Goal: Transaction & Acquisition: Purchase product/service

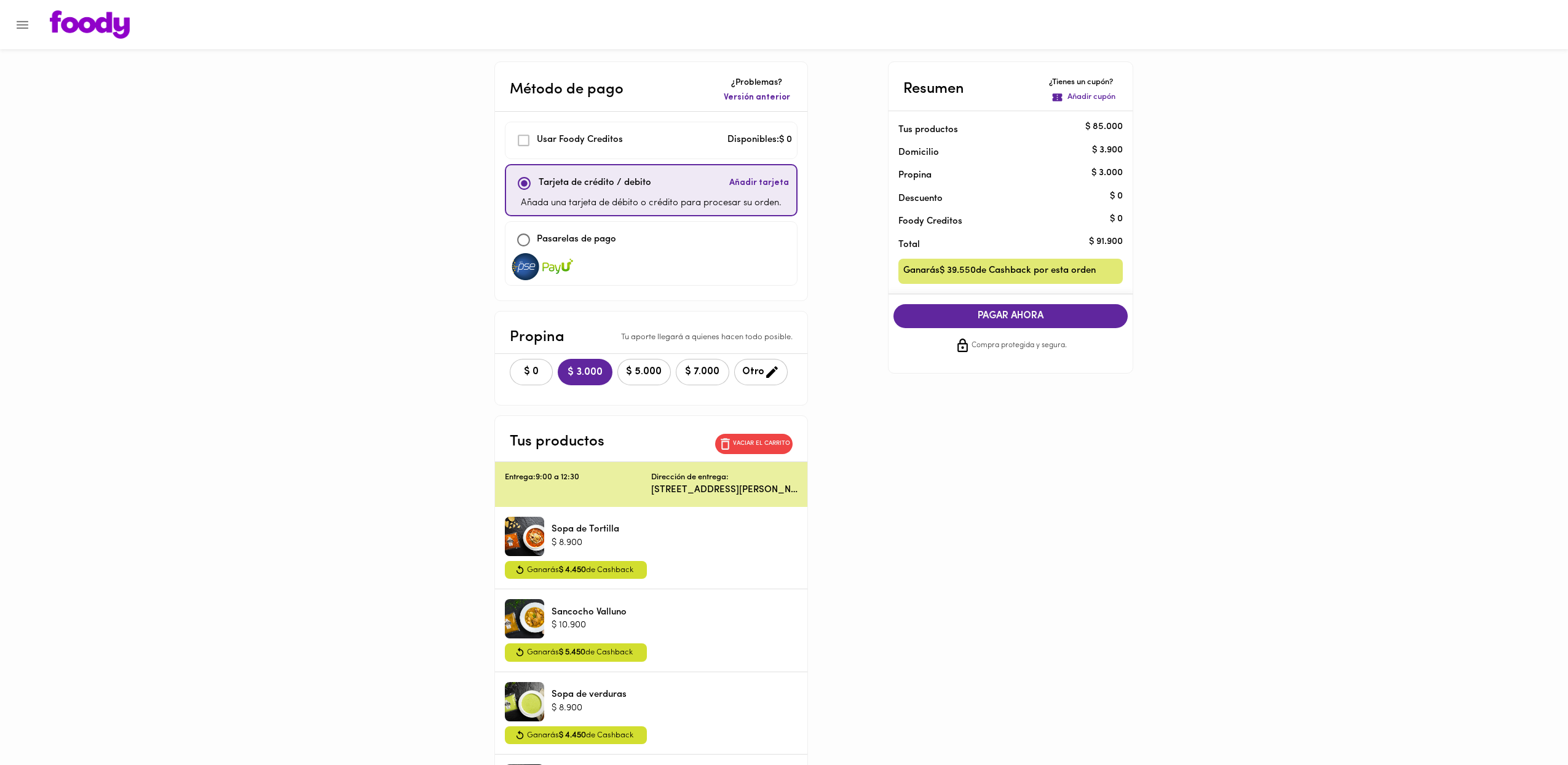
click at [993, 315] on span "PAGAR AHORA" at bounding box center [1011, 316] width 210 height 11
click at [995, 316] on span "PAGAR AHORA" at bounding box center [1011, 316] width 210 height 11
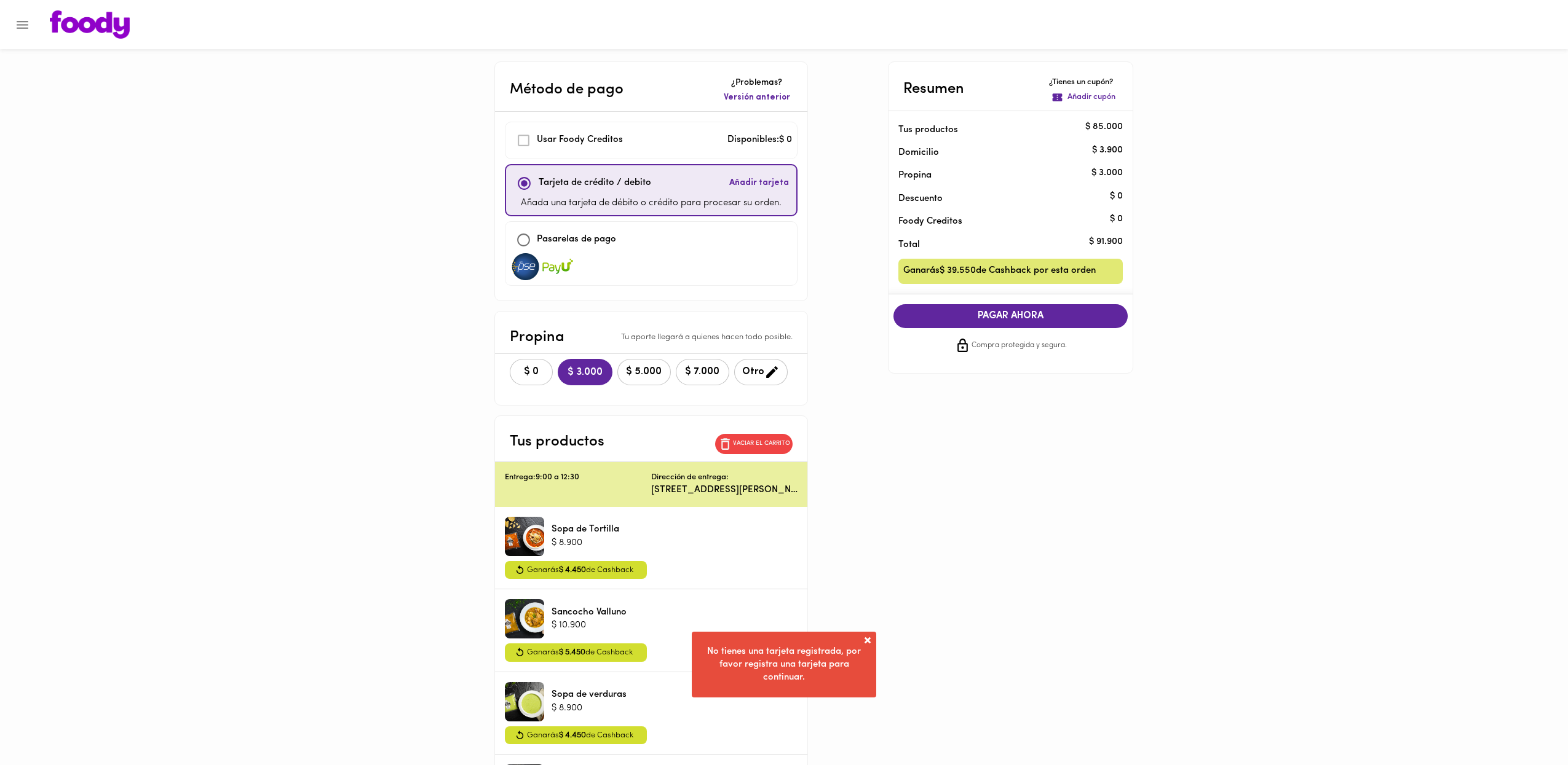
click at [781, 186] on span "Añadir tarjeta" at bounding box center [759, 183] width 60 height 12
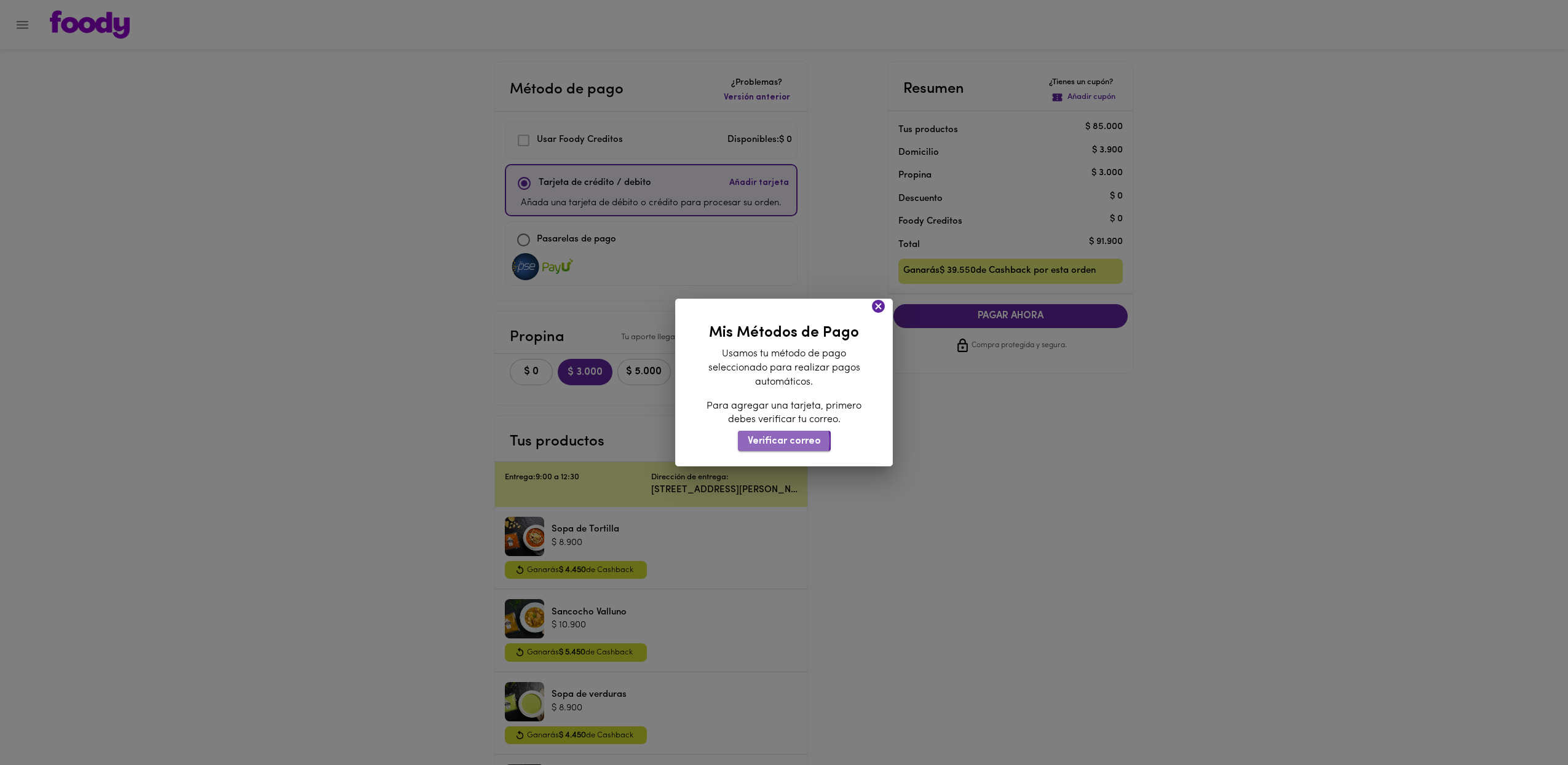
click at [778, 440] on span "Verificar correo" at bounding box center [784, 442] width 73 height 11
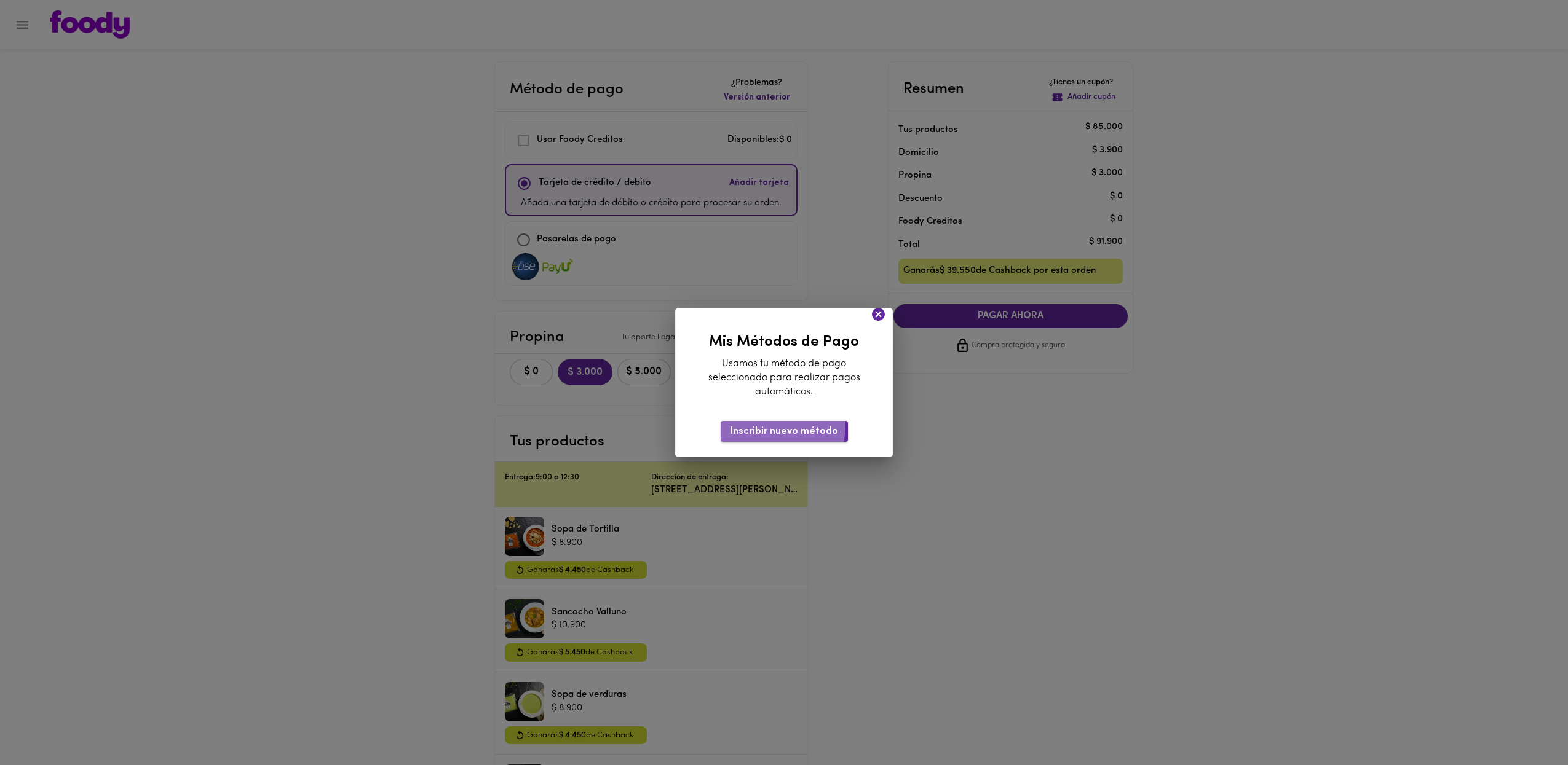
click at [770, 424] on button "Inscribir nuevo método" at bounding box center [784, 430] width 127 height 20
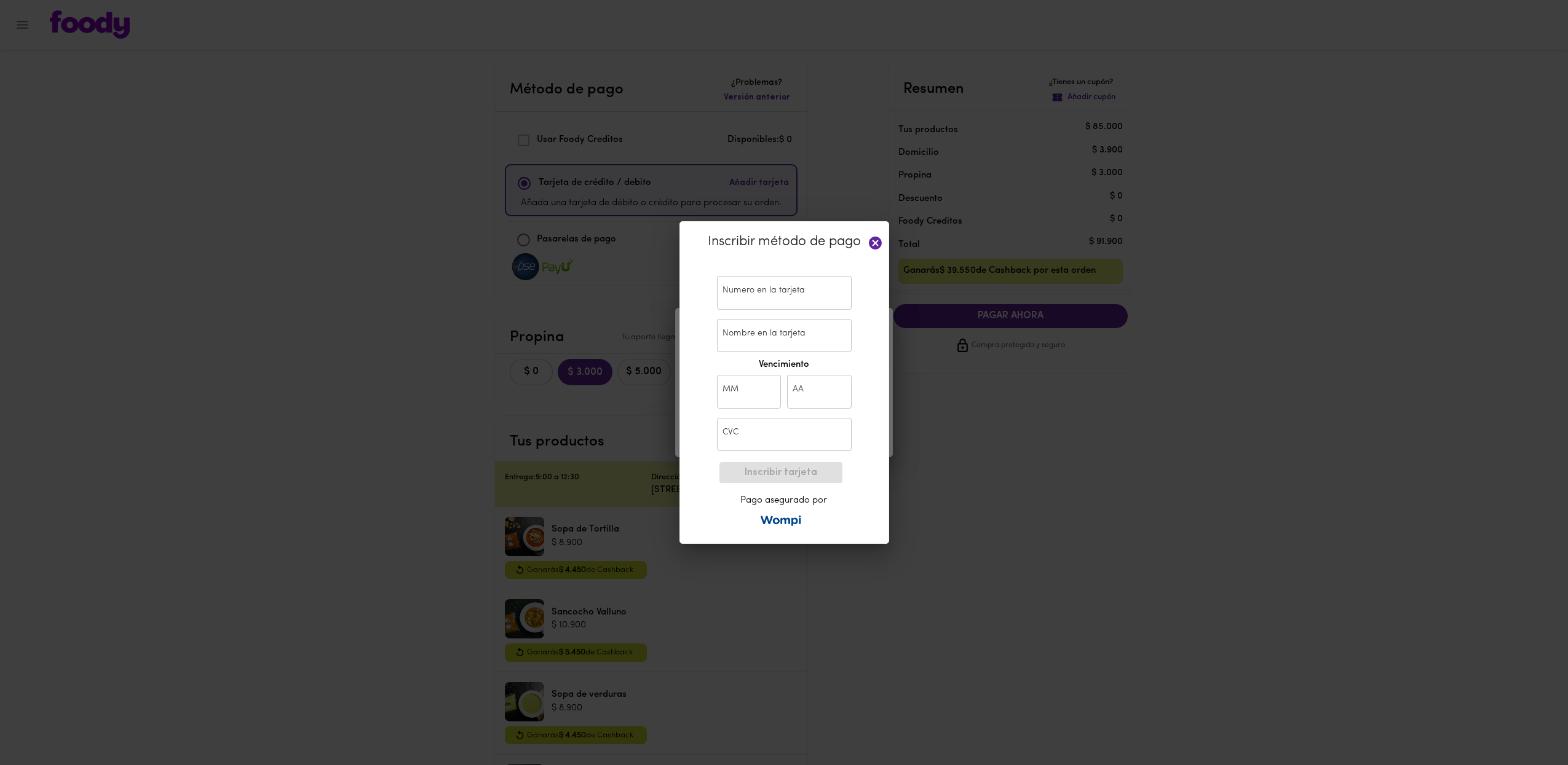
click at [799, 300] on input "text" at bounding box center [784, 292] width 135 height 33
click at [768, 332] on input "Nombre en la tarjeta" at bounding box center [784, 335] width 135 height 33
type input "[PERSON_NAME]"
type input "07"
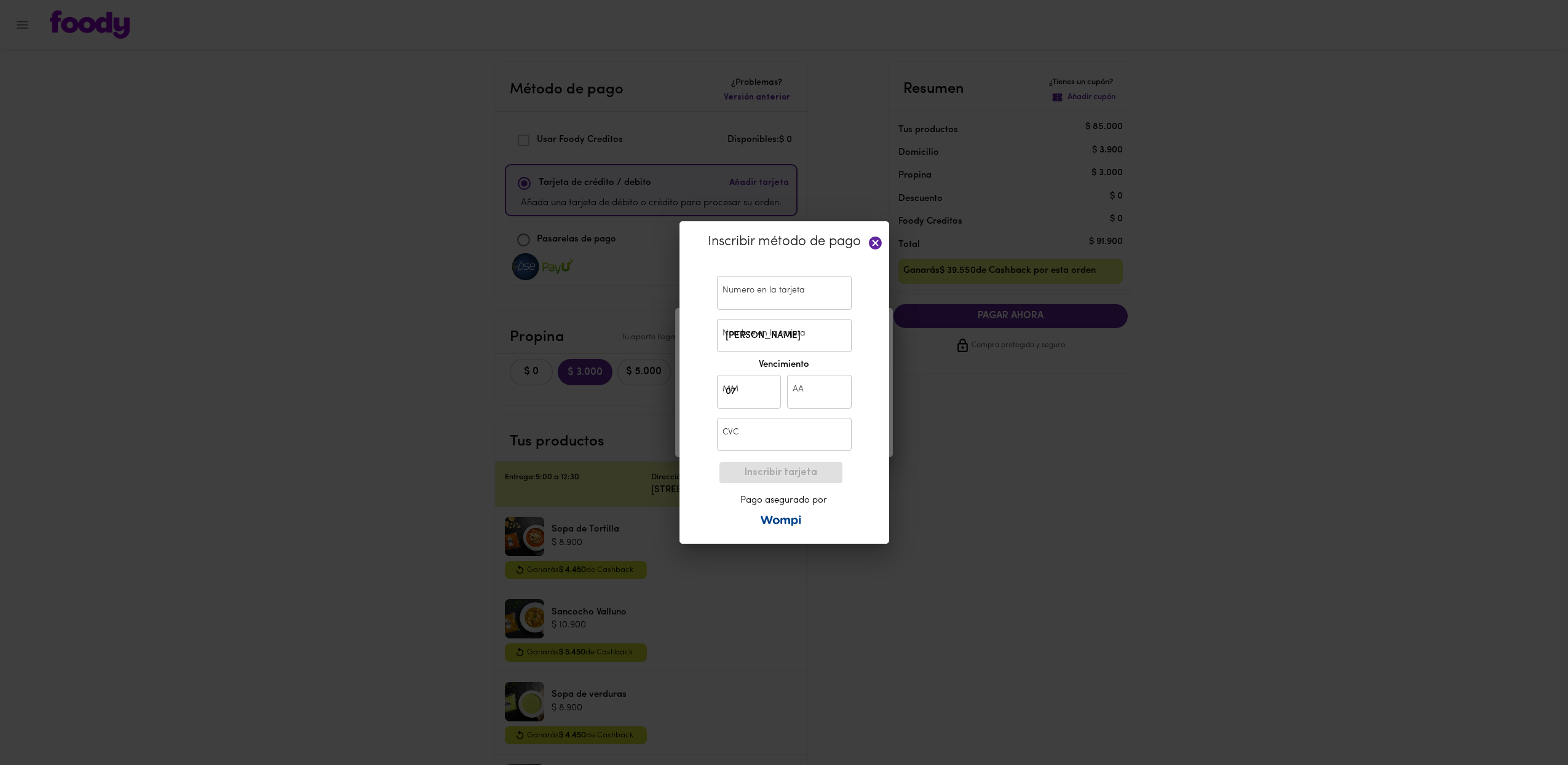
type input "20"
type input "550"
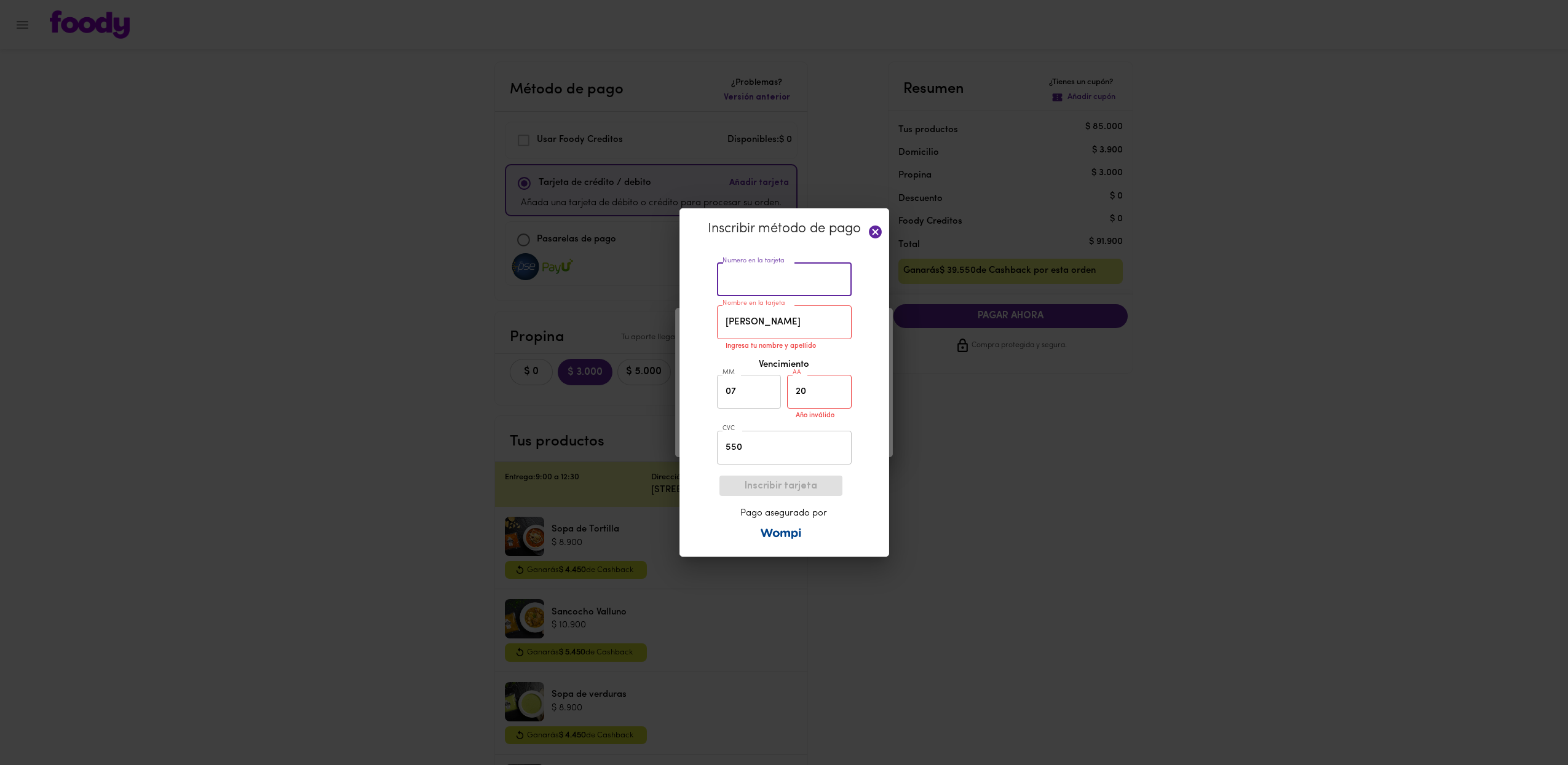
click at [839, 283] on input "text" at bounding box center [784, 279] width 135 height 33
type input "[CREDIT_CARD_NUMBER]"
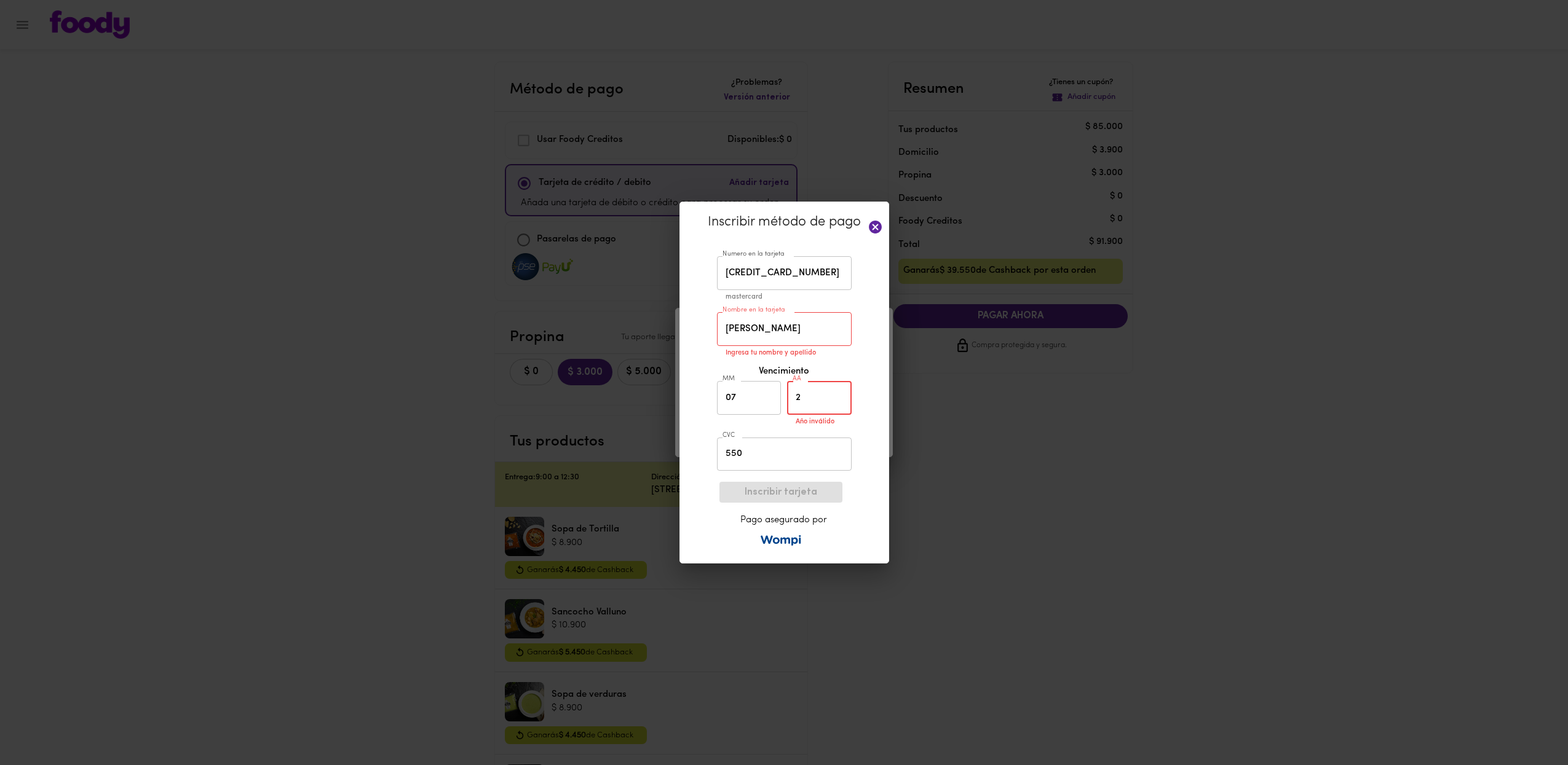
type input "27"
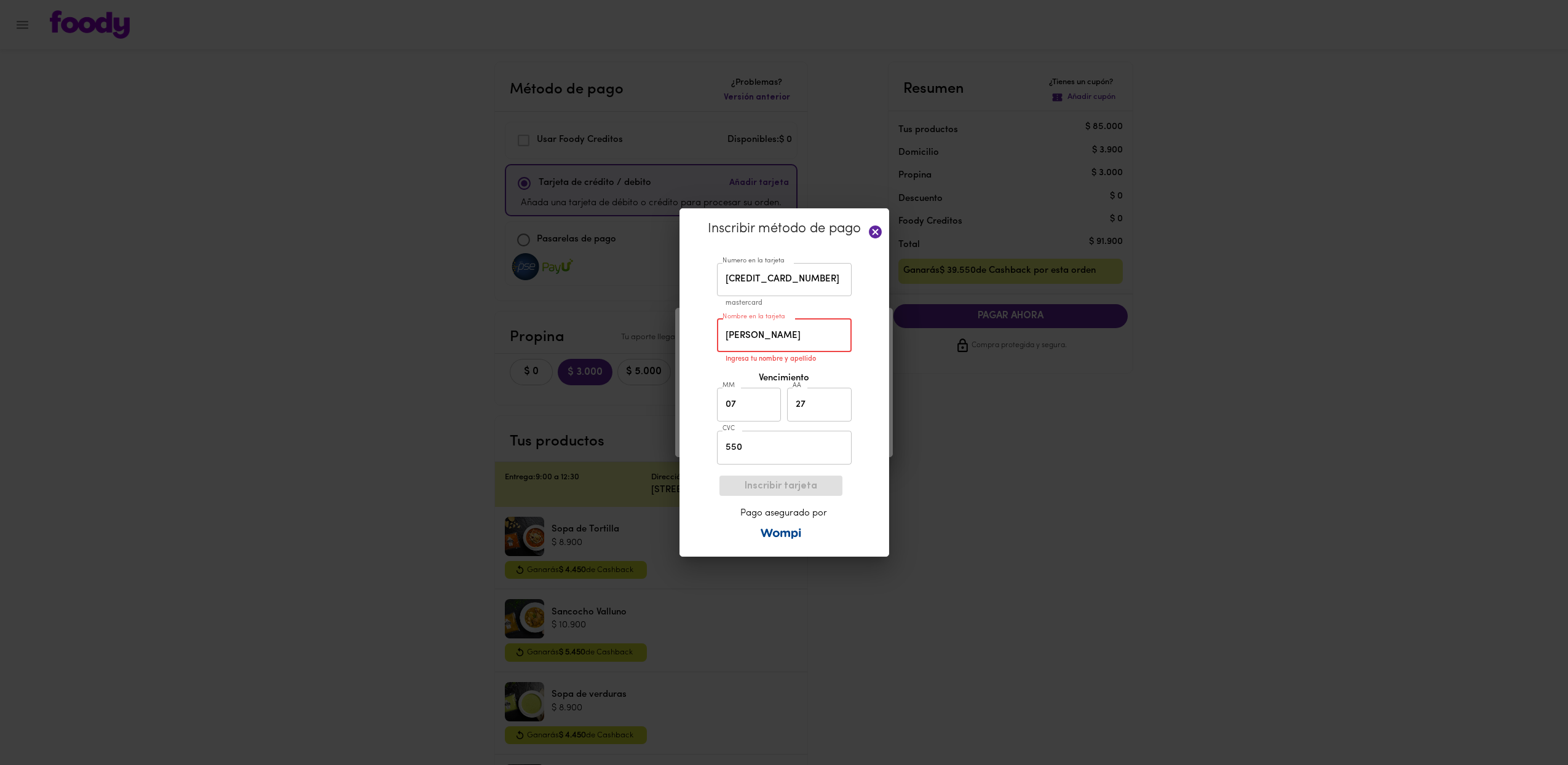
click at [770, 336] on input "[PERSON_NAME]" at bounding box center [784, 335] width 135 height 33
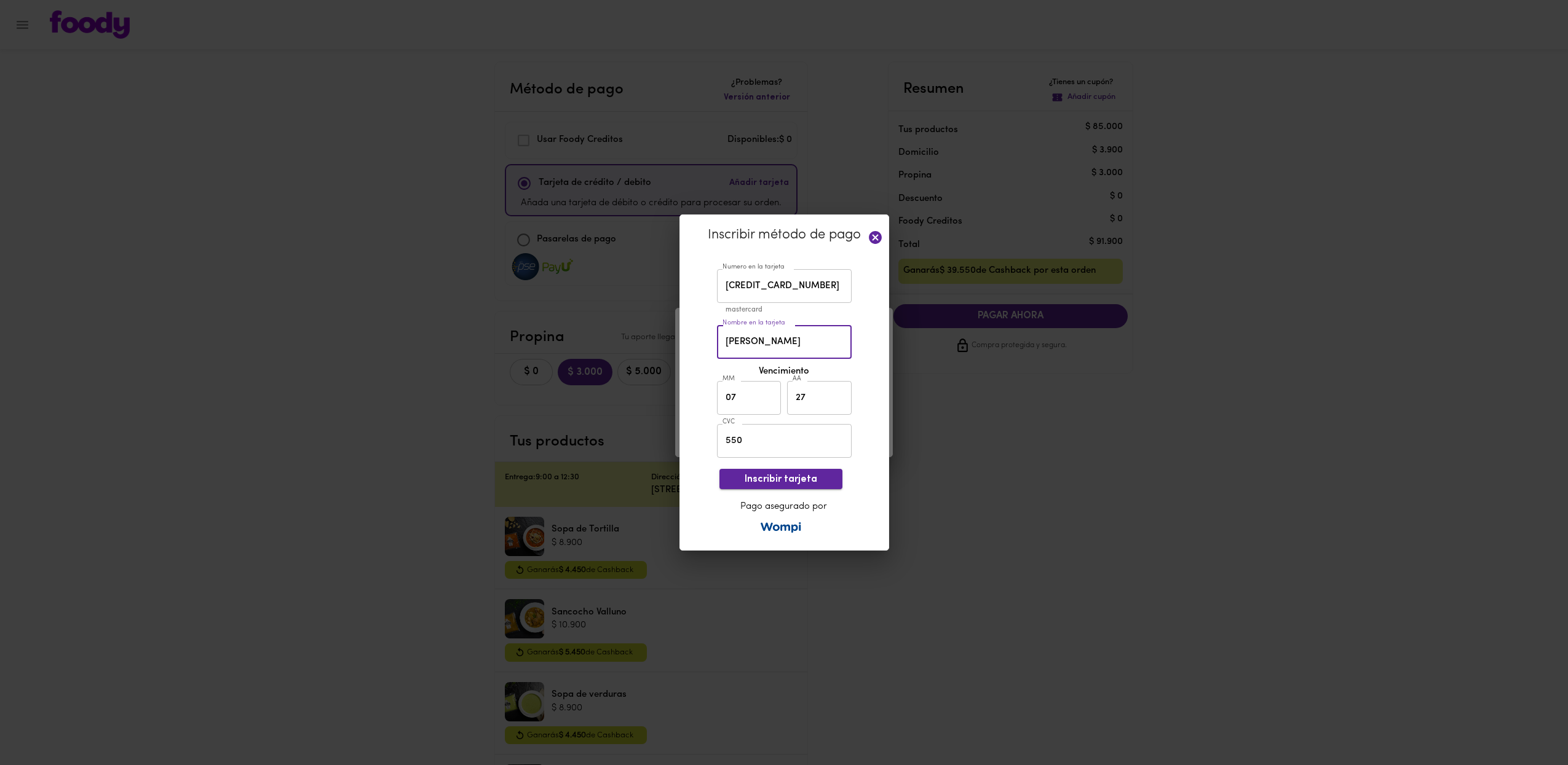
type input "[PERSON_NAME]"
click at [804, 482] on span "Inscribir tarjeta" at bounding box center [781, 480] width 103 height 11
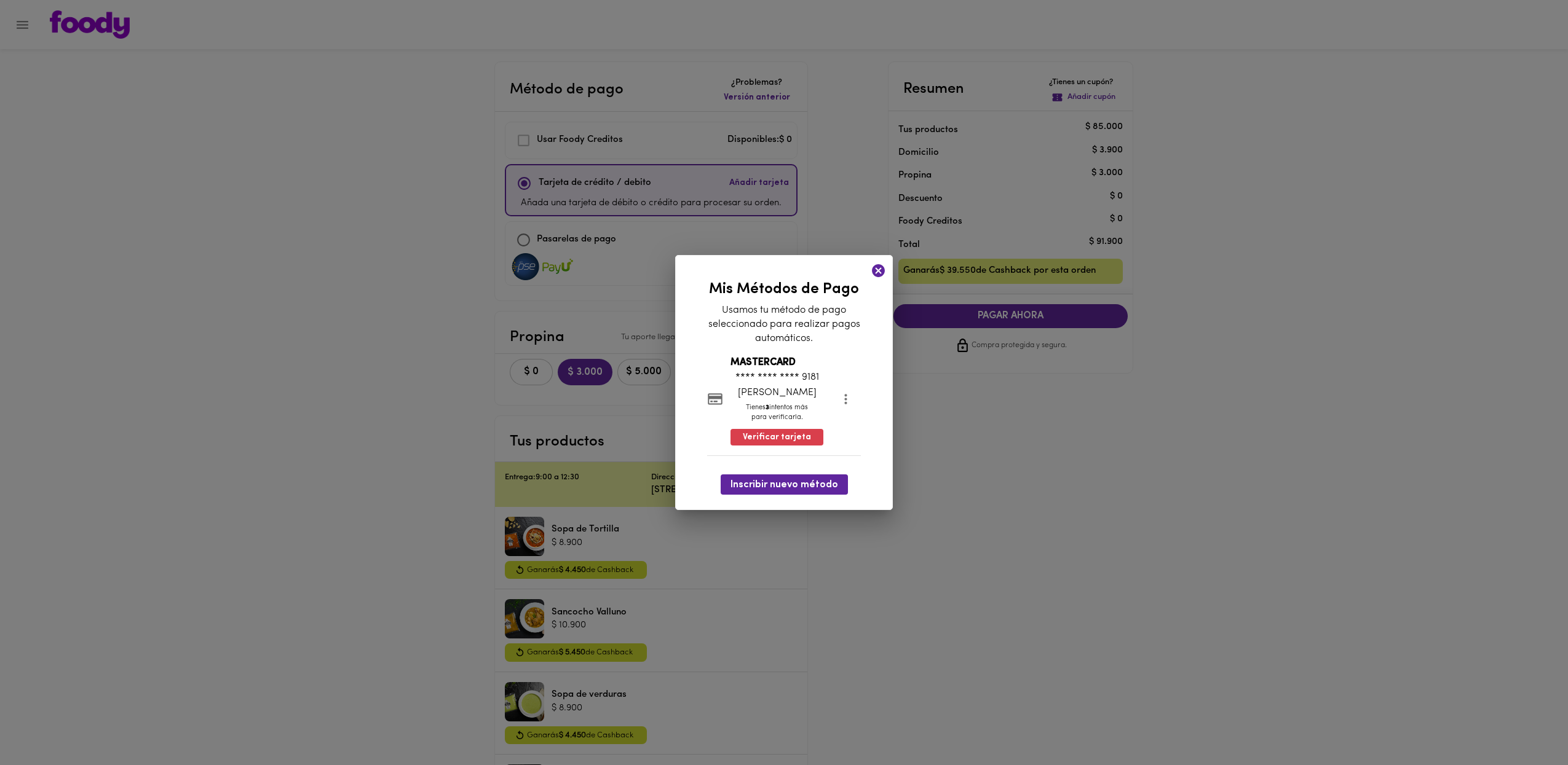
click at [843, 401] on icon "more" at bounding box center [846, 399] width 15 height 15
click at [760, 431] on div at bounding box center [784, 382] width 1568 height 765
click at [769, 433] on span "Verificar tarjeta" at bounding box center [777, 437] width 69 height 12
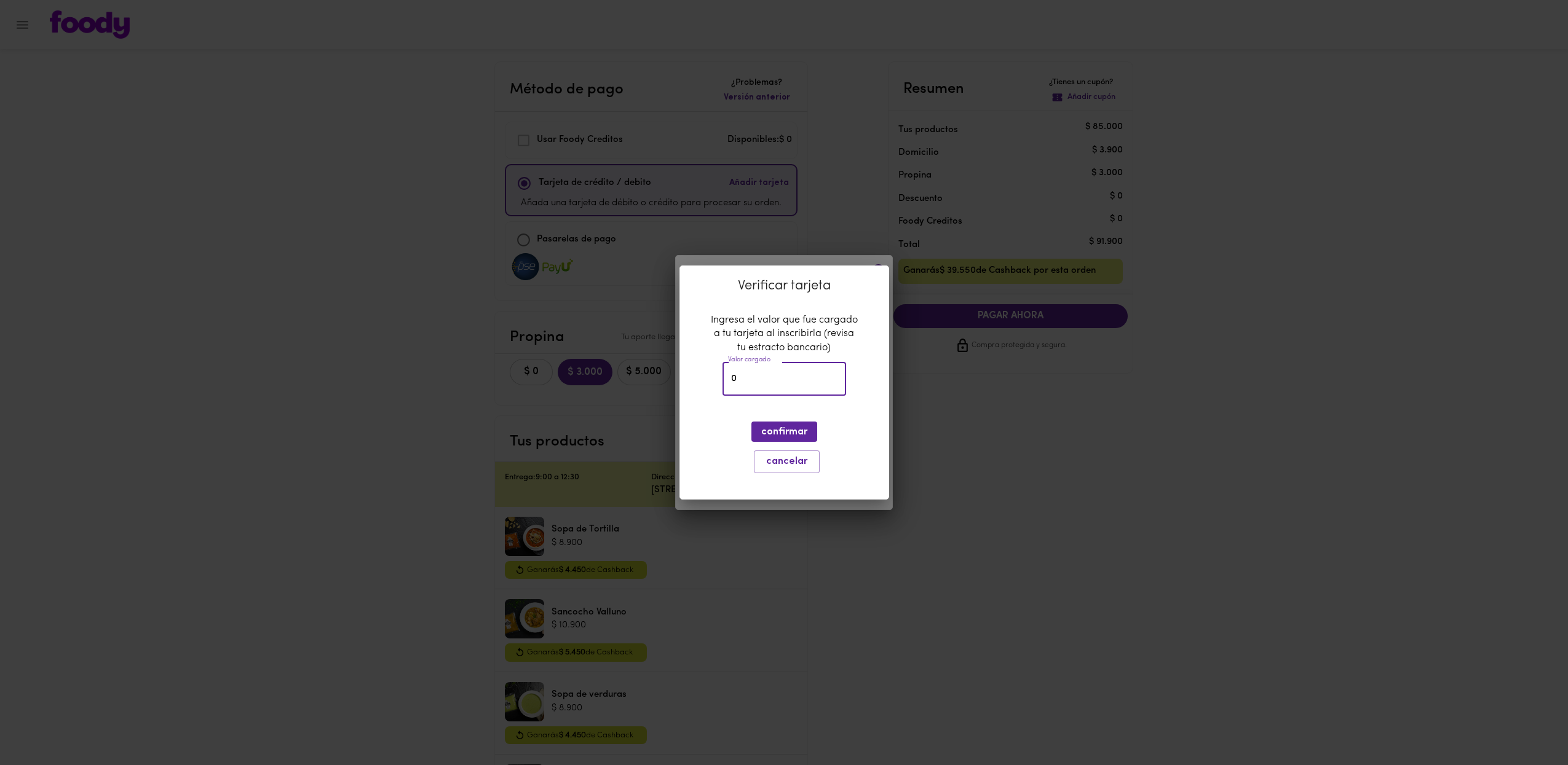
click at [804, 373] on input "0" at bounding box center [784, 379] width 124 height 33
type input "2395"
click at [791, 424] on button "confirmar" at bounding box center [784, 431] width 66 height 20
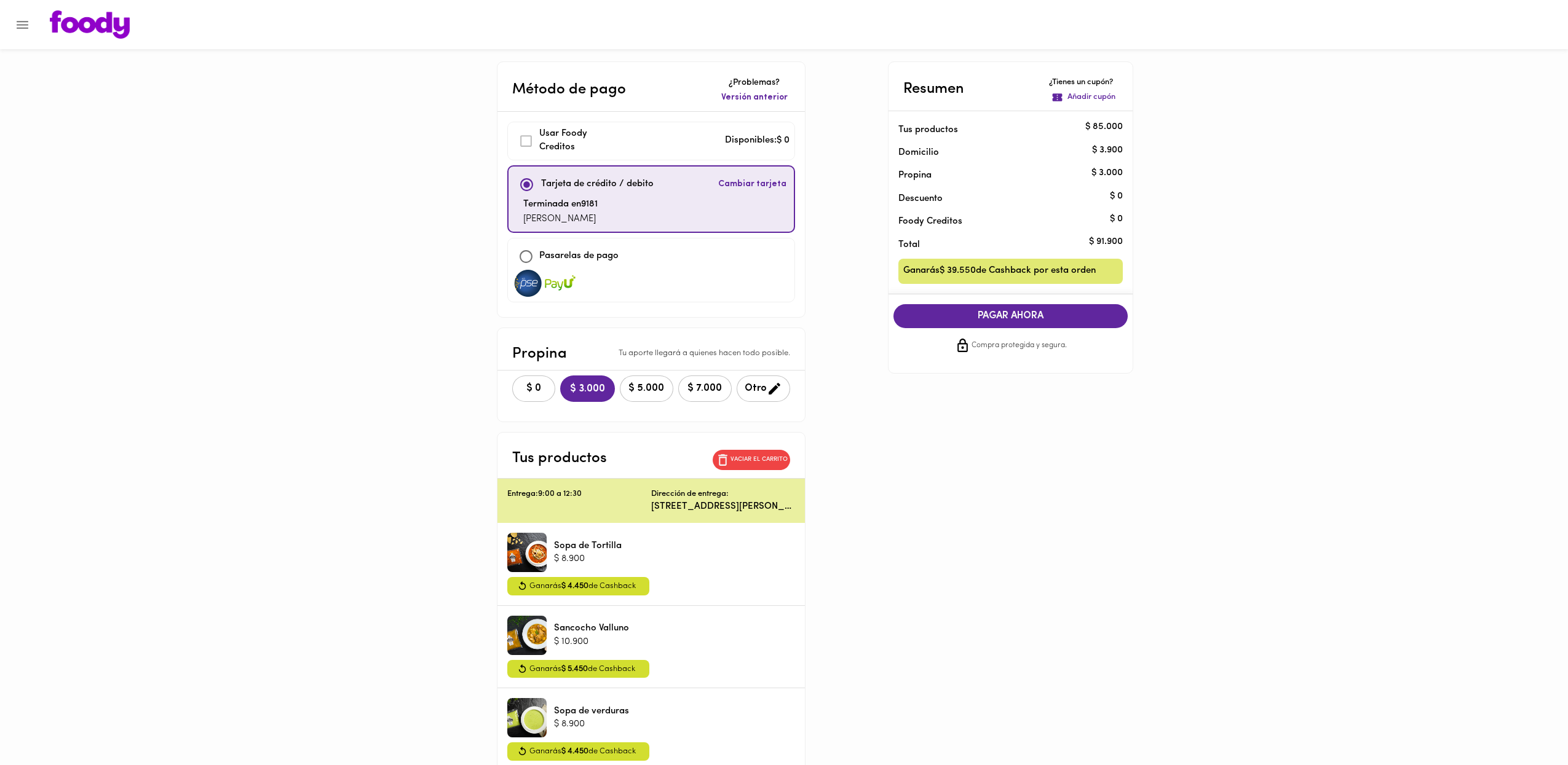
click at [972, 318] on span "PAGAR AHORA" at bounding box center [1011, 316] width 210 height 11
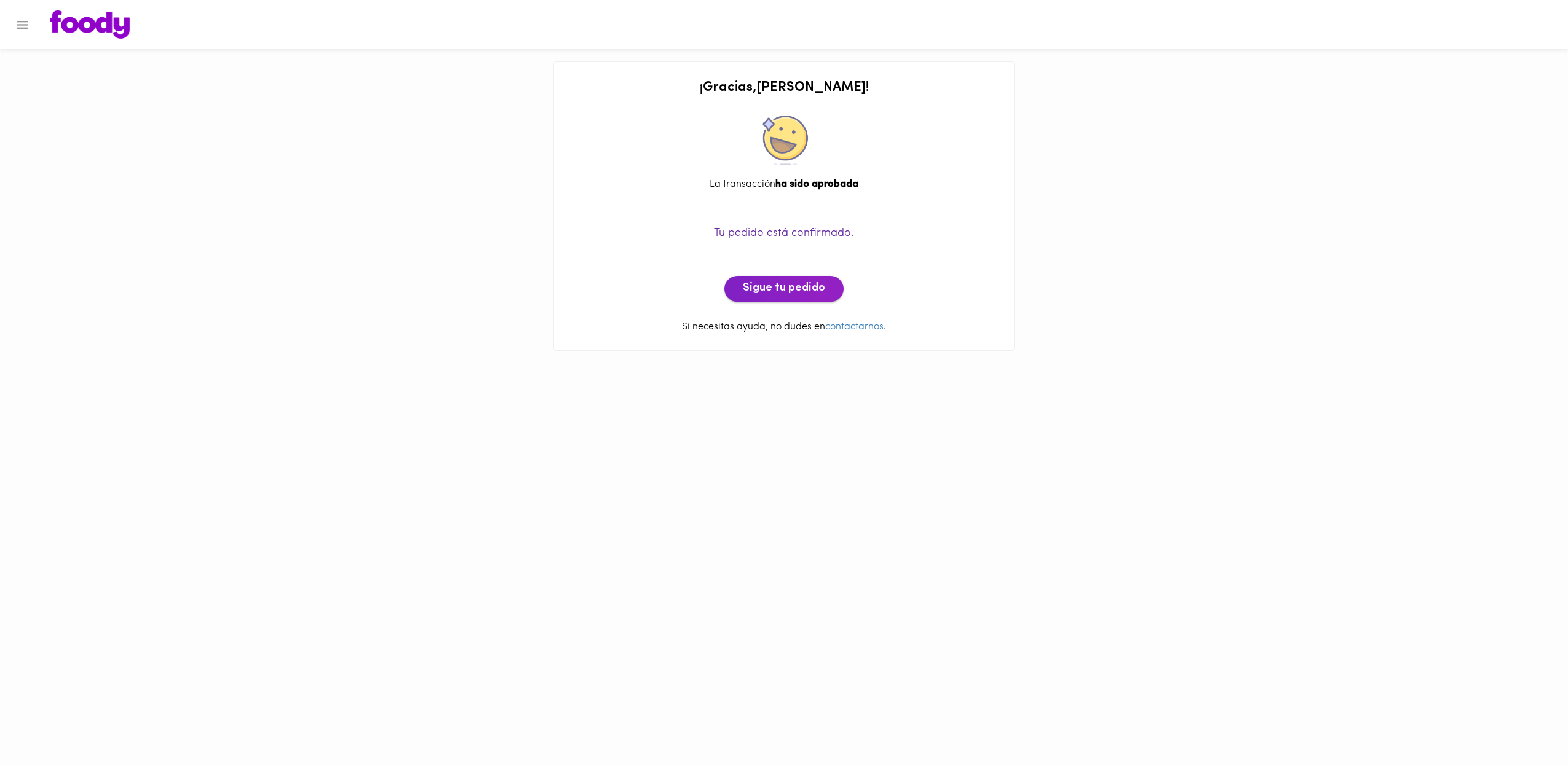
click at [802, 289] on span "Sigue tu pedido" at bounding box center [784, 289] width 82 height 13
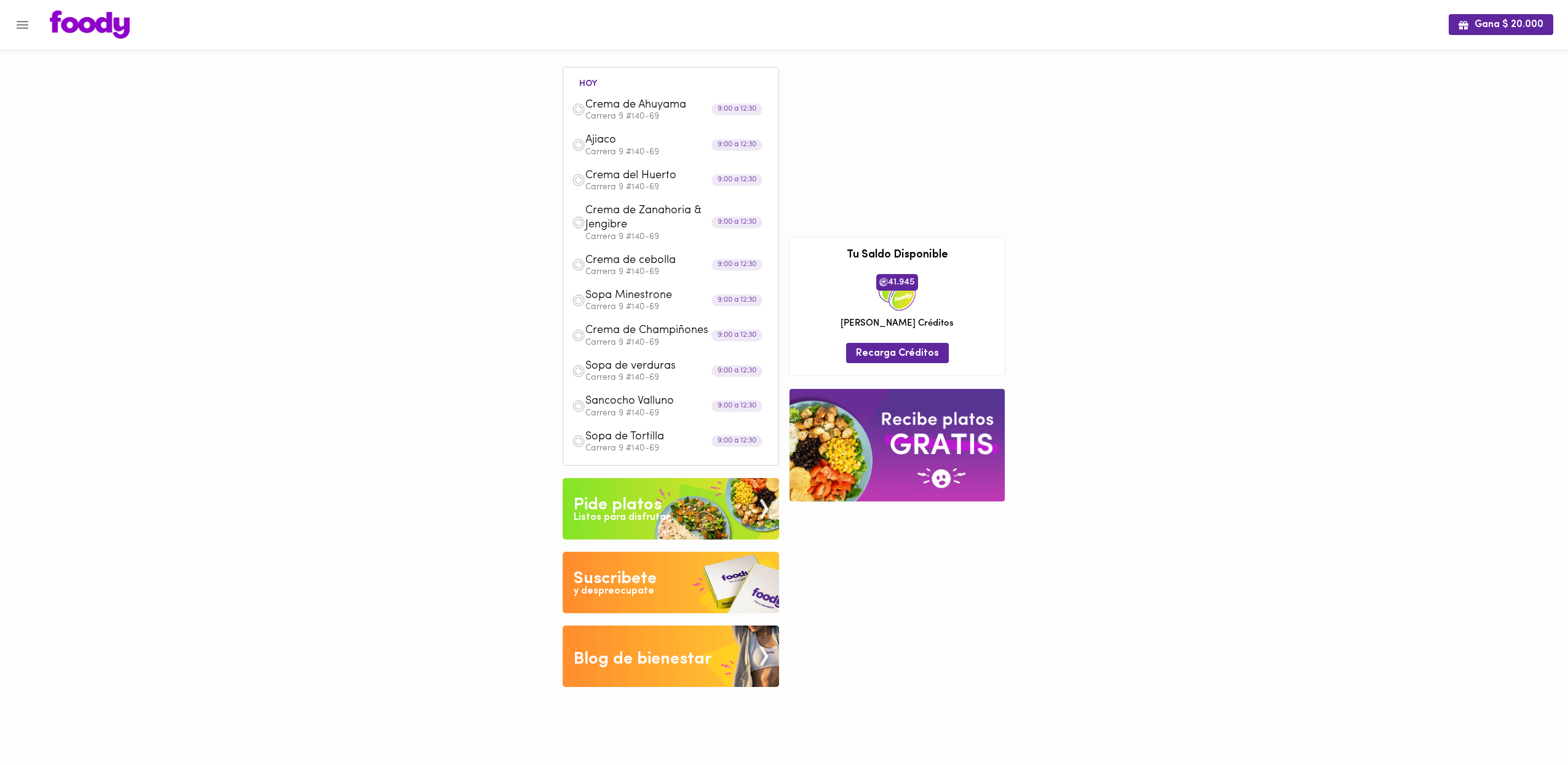
click at [16, 26] on icon "Menu" at bounding box center [22, 25] width 15 height 15
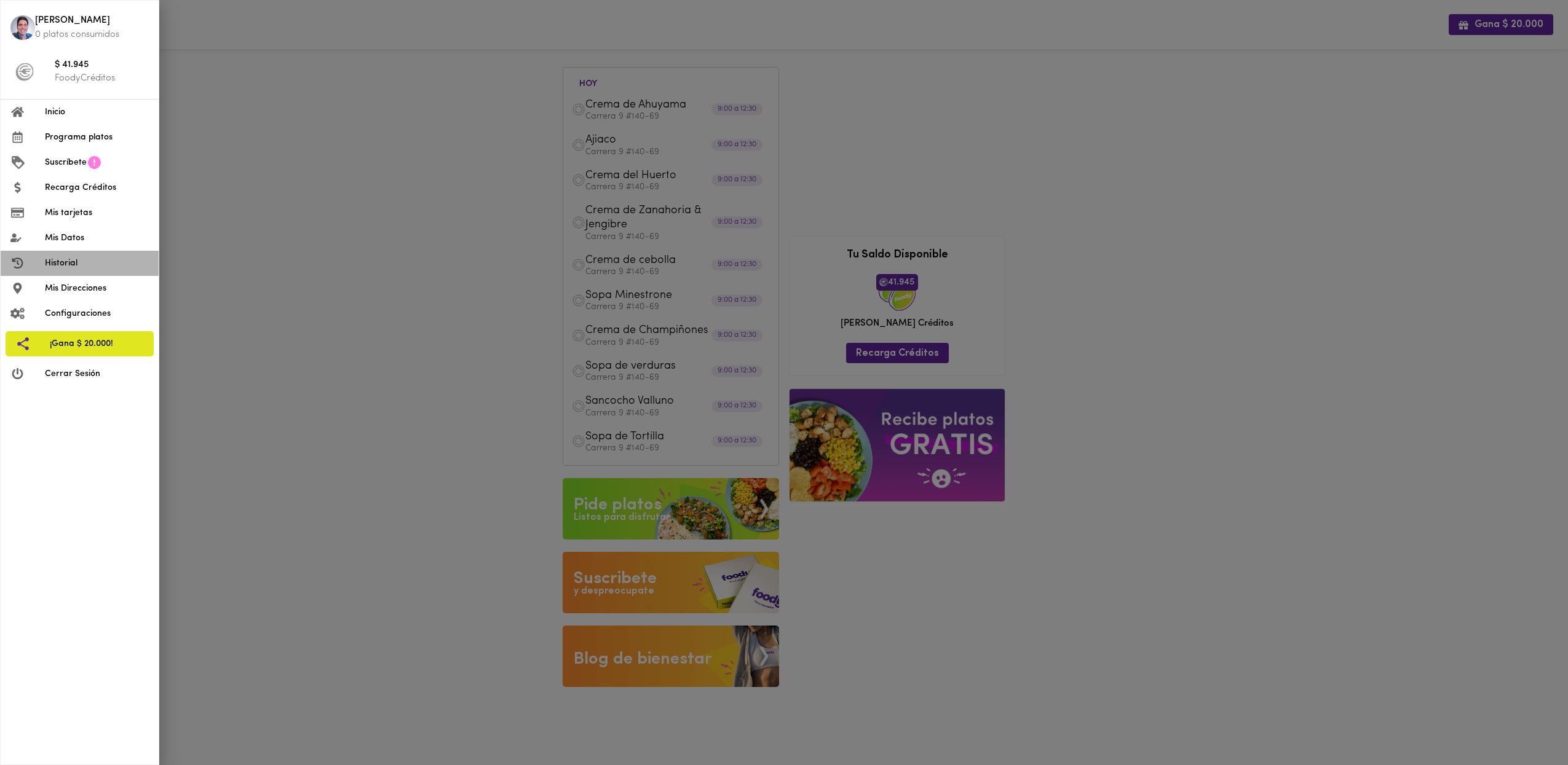
click at [69, 253] on li "Historial" at bounding box center [80, 263] width 158 height 25
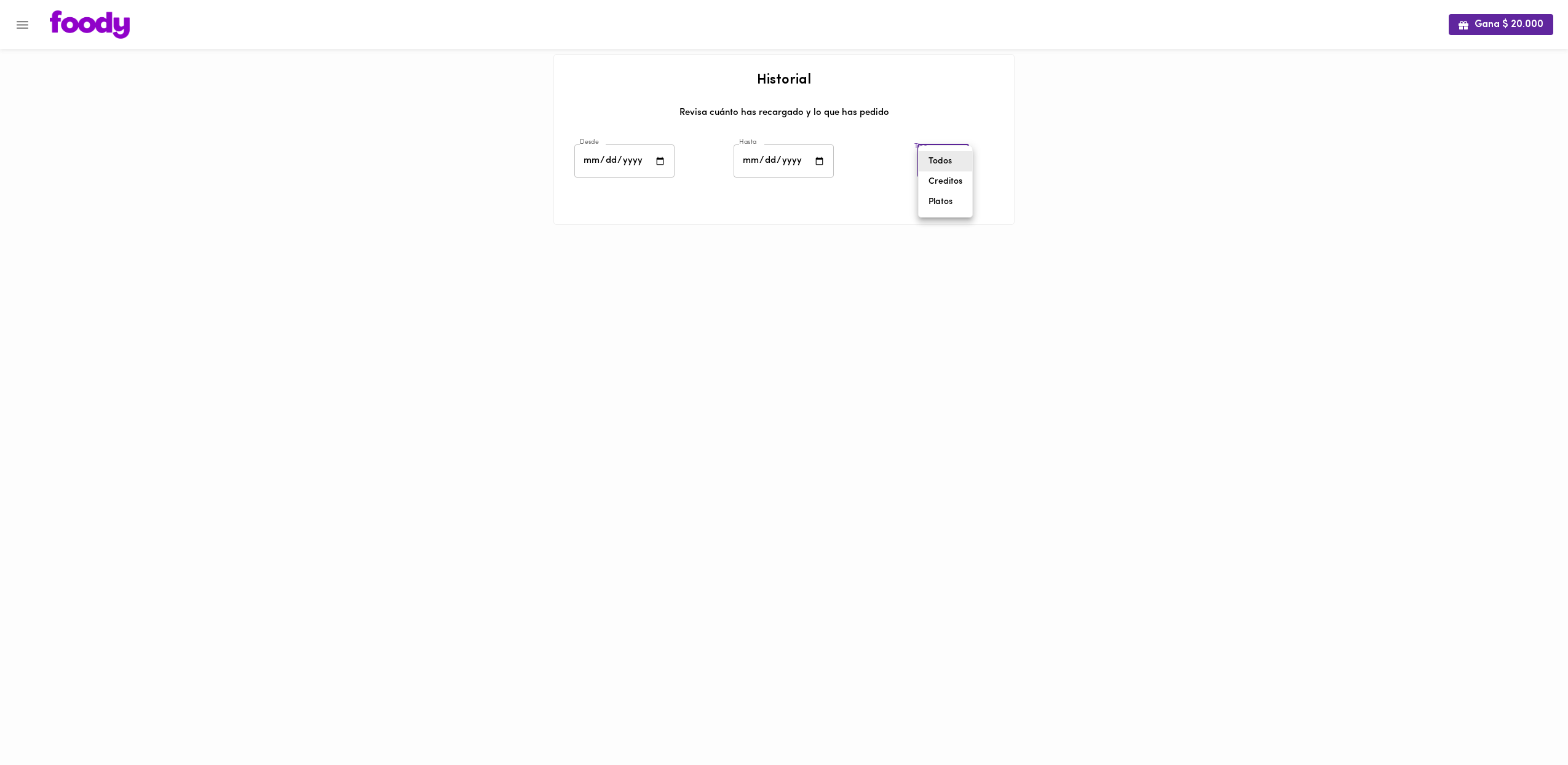
click at [943, 158] on body "0cAFcWeA4lmLUe8W81KdGwk4lakNadX1w3XjRiBf1EJHQvc1h2POCTFwcqrXUhU1oFeTVHz1tUZtSl9…" at bounding box center [784, 128] width 1568 height 256
click at [943, 158] on li "Todos" at bounding box center [946, 161] width 53 height 20
click at [16, 20] on icon "Menu" at bounding box center [22, 25] width 15 height 15
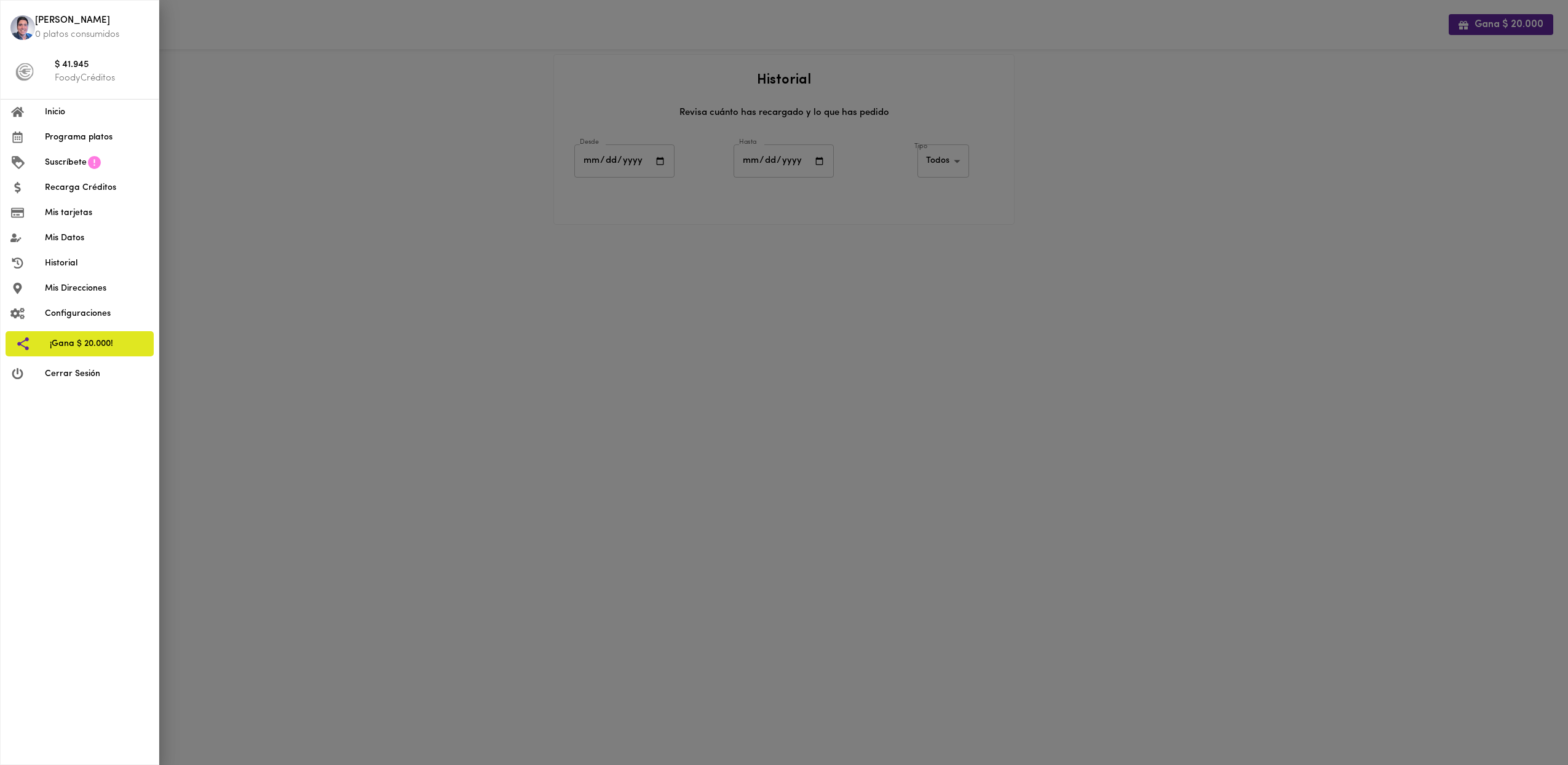
click at [86, 106] on span "Inicio" at bounding box center [96, 113] width 104 height 13
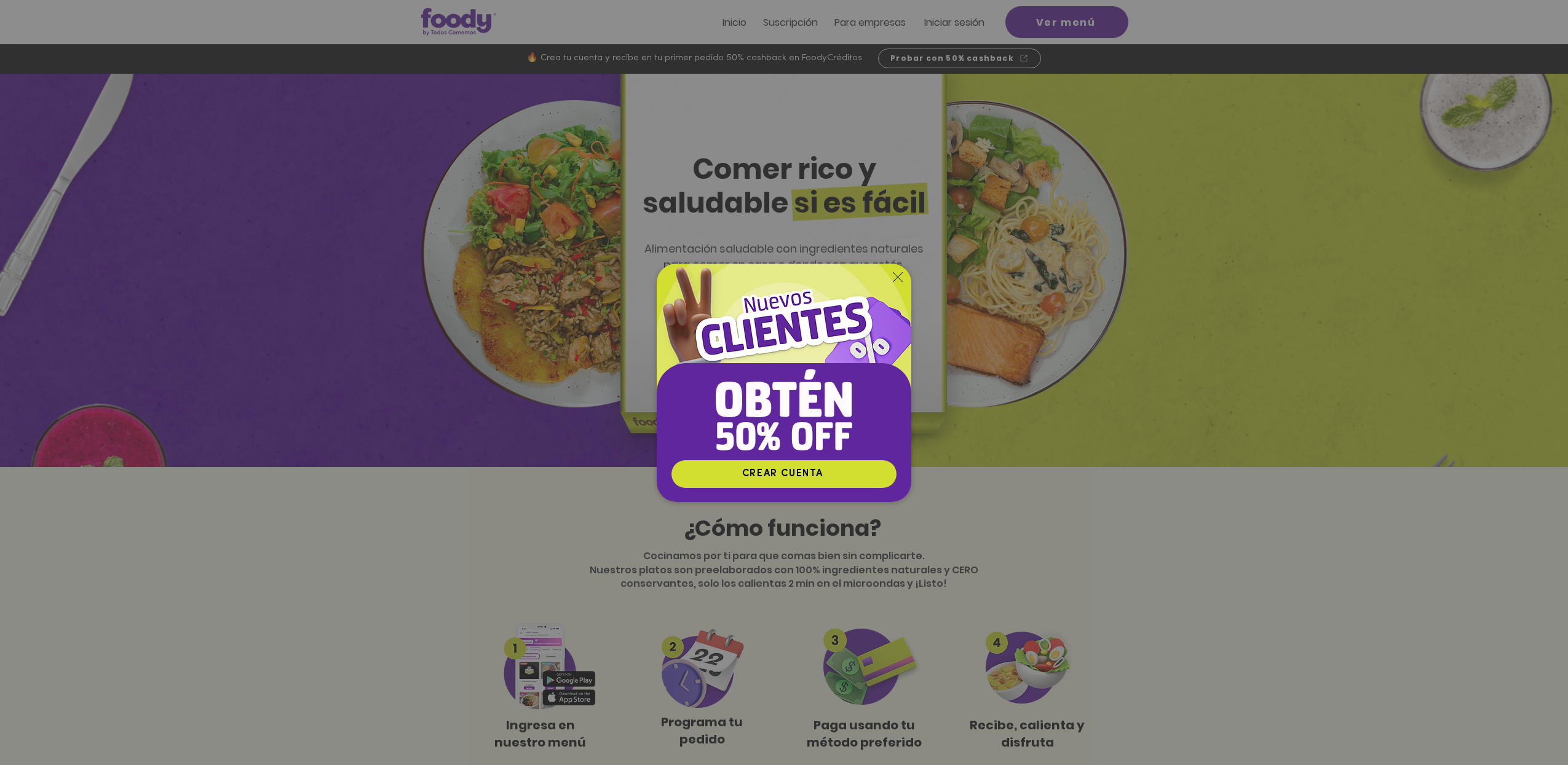
click at [904, 278] on img "Nuevos suscriptores 50% off" at bounding box center [784, 362] width 255 height 196
click at [896, 276] on icon "Volver al sitio" at bounding box center [898, 277] width 10 height 10
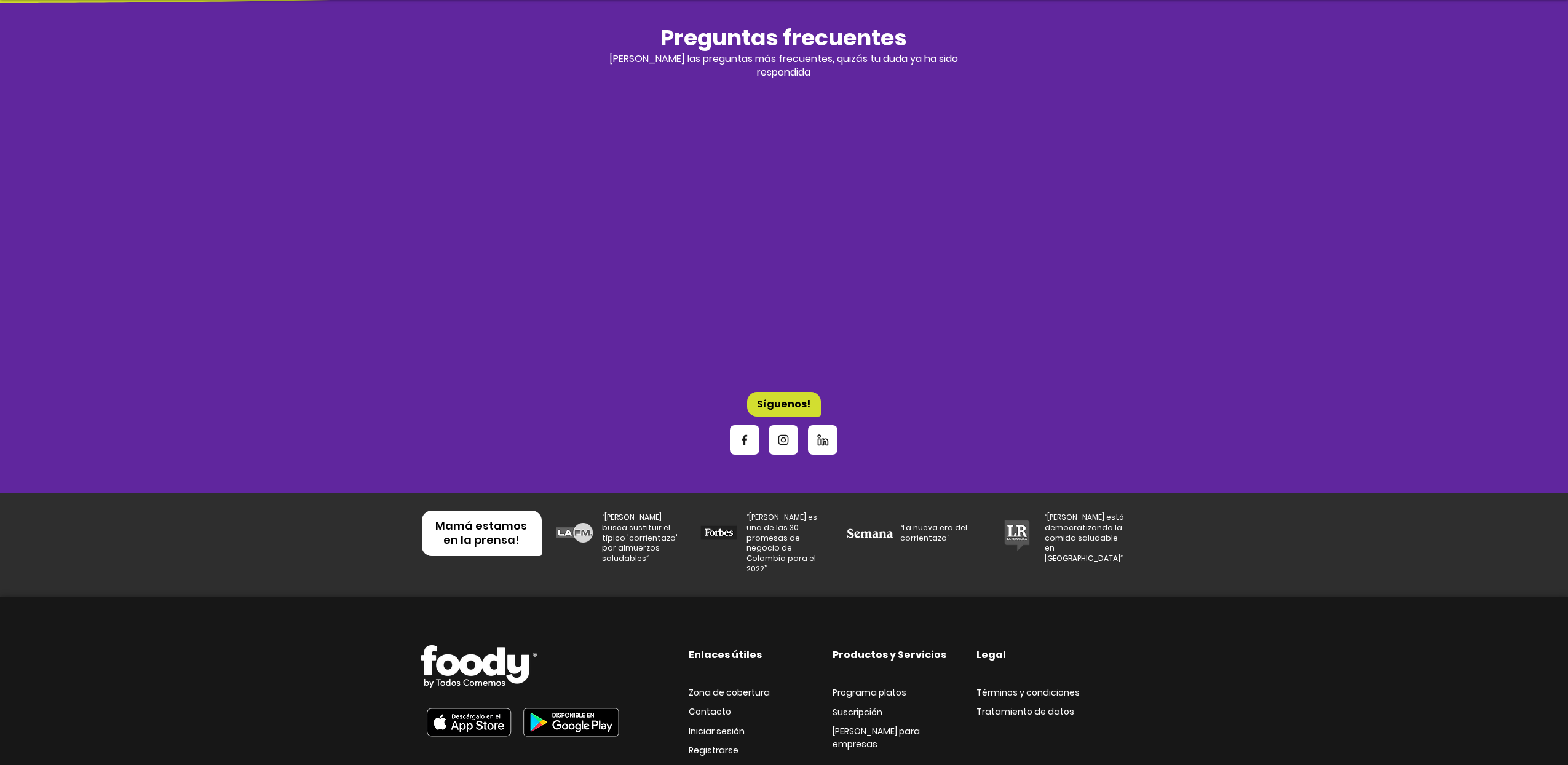
scroll to position [3816, 0]
click at [1225, 605] on div "Enlaces útiles Productos y Servicios Legal Zona de cobertura Contacto Iniciar s…" at bounding box center [784, 716] width 1568 height 238
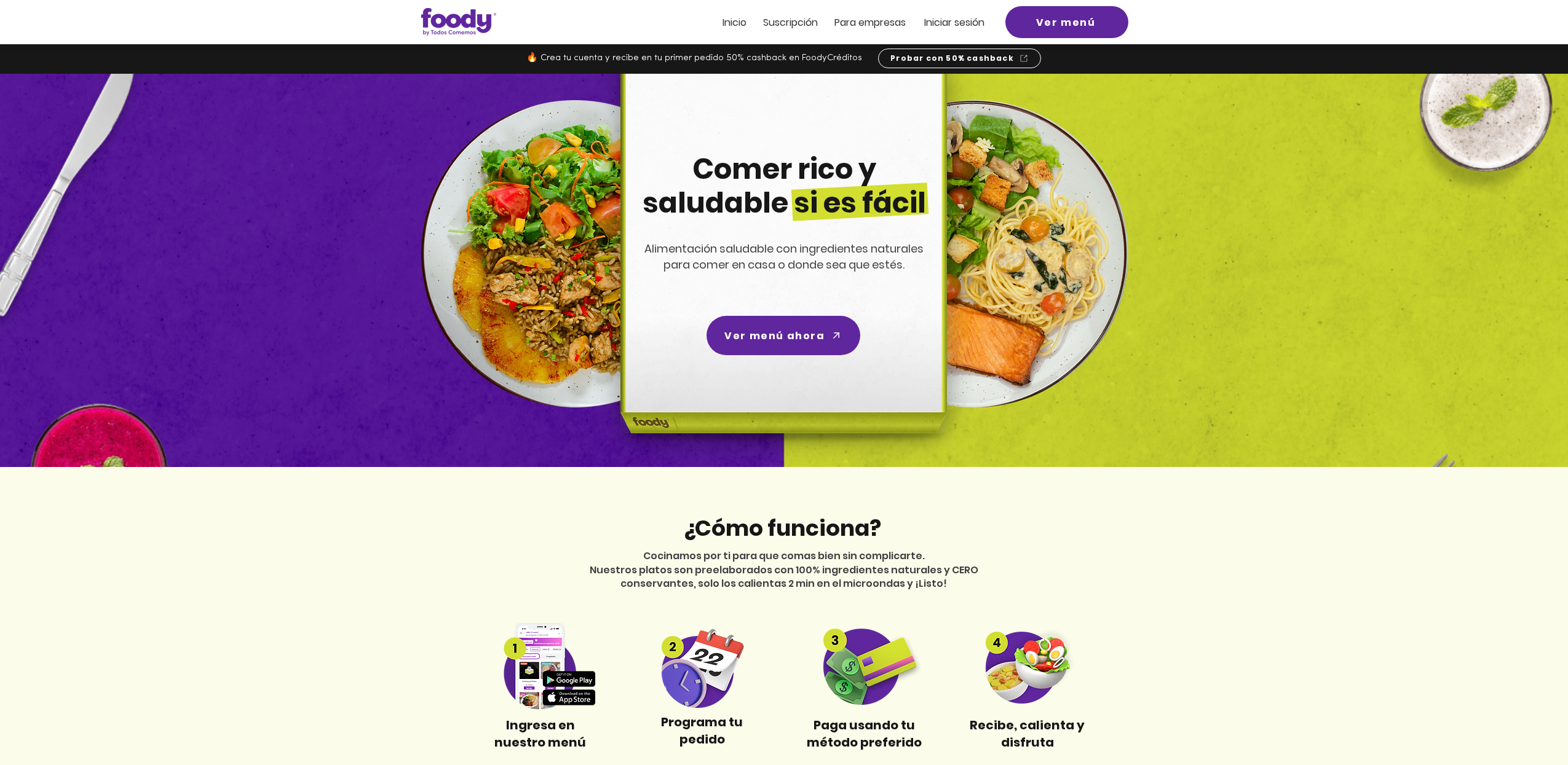
scroll to position [0, 0]
click at [1008, 17] on span "Ver menú" at bounding box center [1067, 22] width 118 height 27
